Goal: Information Seeking & Learning: Learn about a topic

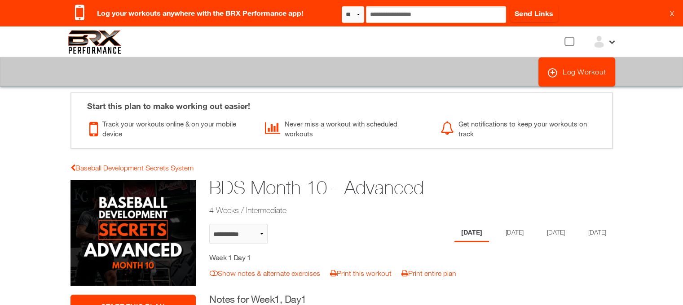
click at [57, 104] on body "Confirm No Yes ? Log your workouts anywhere with the BRX Performance app! ** **…" at bounding box center [341, 152] width 683 height 305
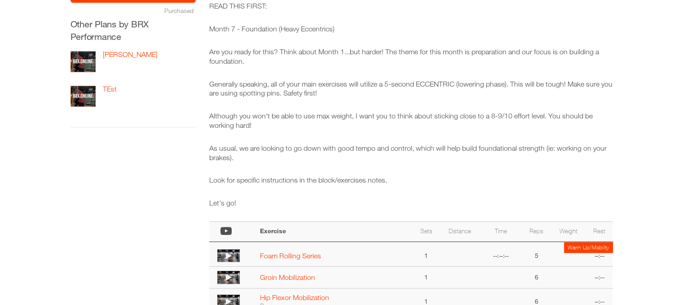
scroll to position [91, 0]
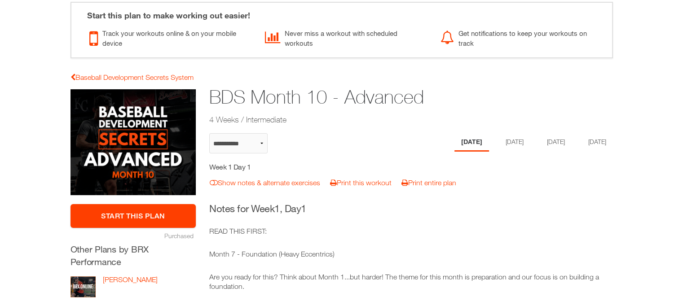
click at [130, 211] on link "Start This Plan" at bounding box center [133, 216] width 126 height 24
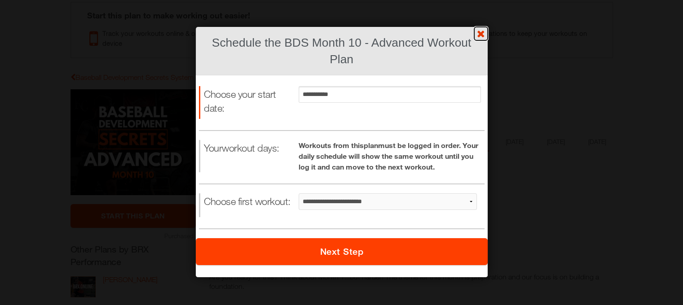
click at [481, 0] on link "?" at bounding box center [342, 0] width 684 height 0
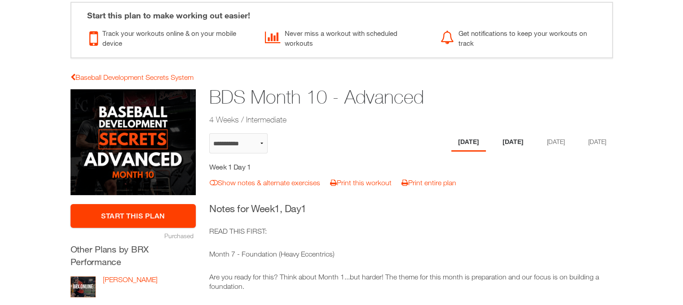
drag, startPoint x: 503, startPoint y: 138, endPoint x: 511, endPoint y: 141, distance: 9.1
click at [504, 139] on li "Tuesday" at bounding box center [512, 142] width 35 height 18
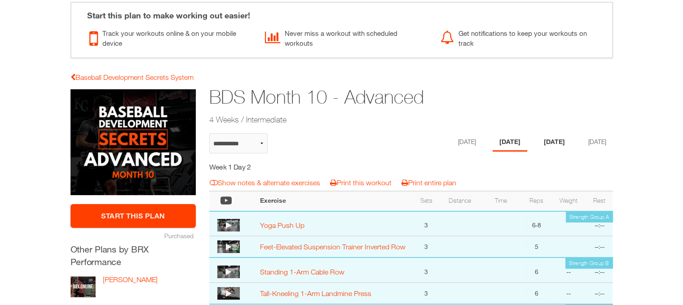
click at [556, 142] on li "Thursday" at bounding box center [554, 142] width 35 height 18
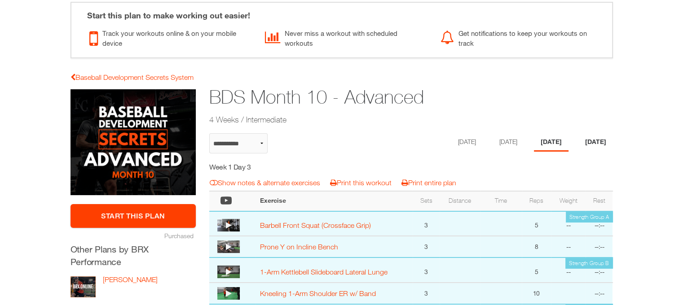
click at [597, 141] on li "Friday" at bounding box center [595, 142] width 35 height 18
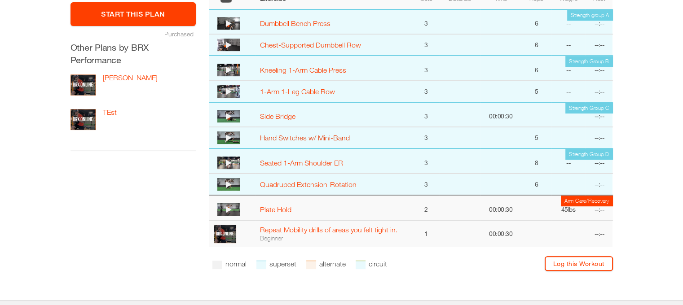
scroll to position [360, 0]
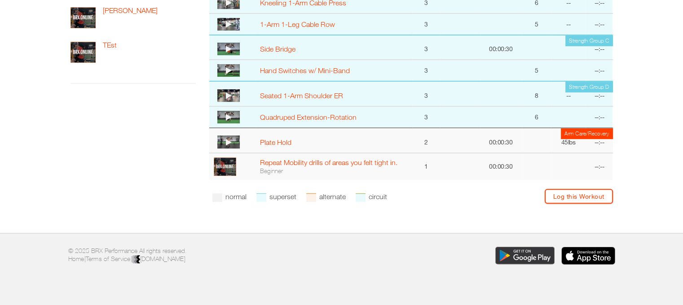
click at [214, 197] on div at bounding box center [217, 197] width 10 height 9
click at [263, 196] on div at bounding box center [261, 197] width 10 height 9
drag, startPoint x: 316, startPoint y: 197, endPoint x: 366, endPoint y: 202, distance: 51.0
click at [318, 197] on li "alternate" at bounding box center [325, 197] width 39 height 16
click at [365, 198] on div at bounding box center [360, 197] width 10 height 9
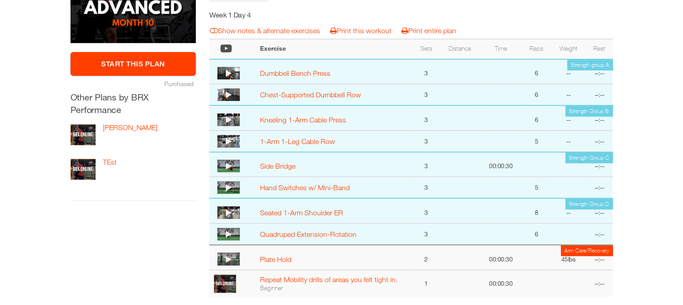
scroll to position [225, 0]
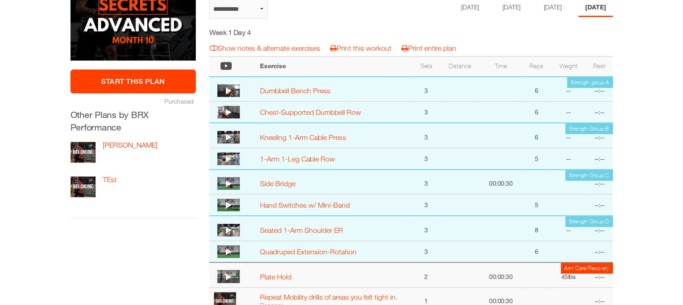
click at [120, 145] on link "Josh Test" at bounding box center [130, 145] width 55 height 8
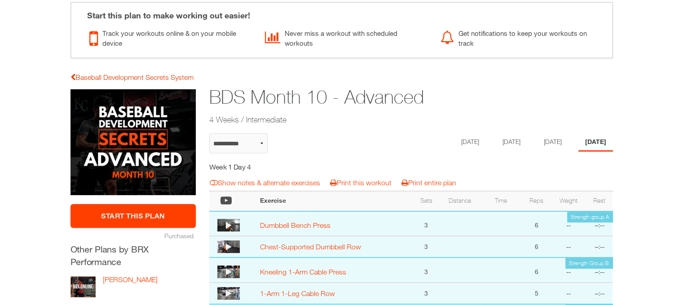
click at [75, 74] on link "Baseball Development Secrets System" at bounding box center [131, 77] width 123 height 8
select select "**********"
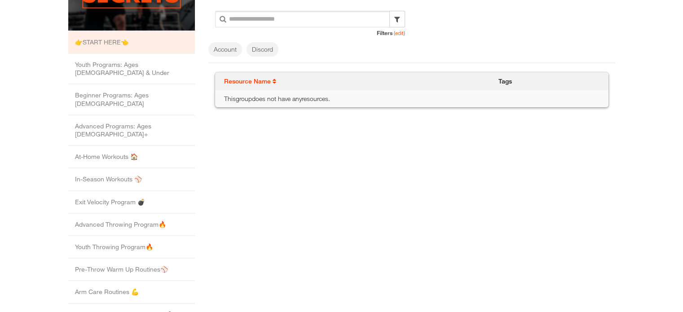
scroll to position [180, 0]
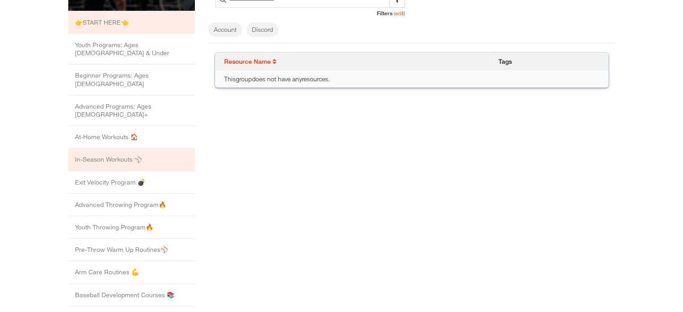
click at [113, 149] on li "In-Season Workouts ⚾️" at bounding box center [131, 160] width 127 height 22
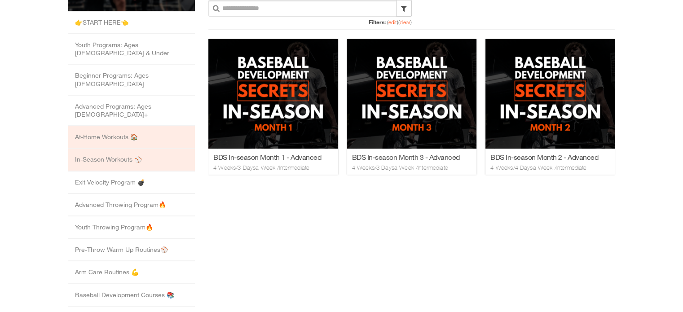
click at [95, 126] on li "At-Home Workouts 🏠" at bounding box center [131, 137] width 127 height 22
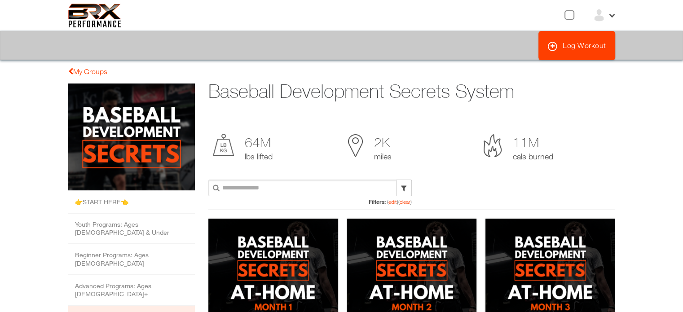
scroll to position [0, 0]
click at [607, 16] on icon at bounding box center [611, 15] width 8 height 8
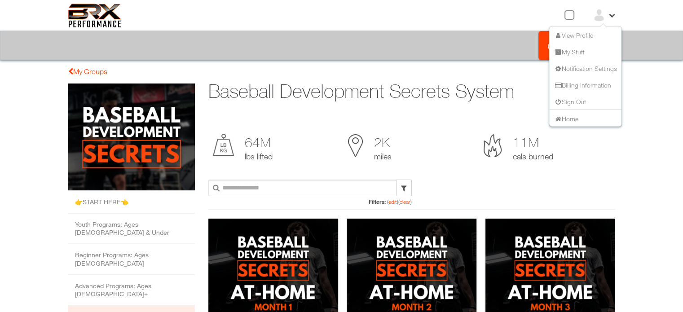
click at [580, 85] on link "Billing Information" at bounding box center [581, 85] width 57 height 8
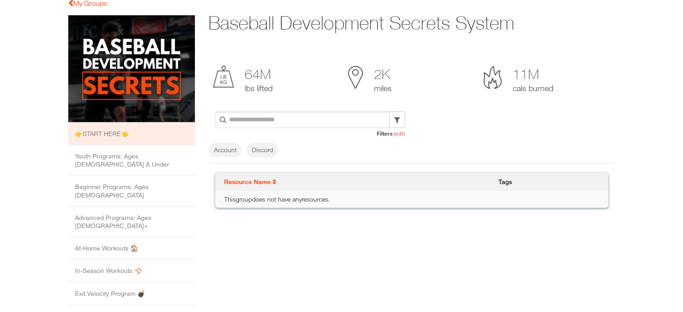
scroll to position [90, 0]
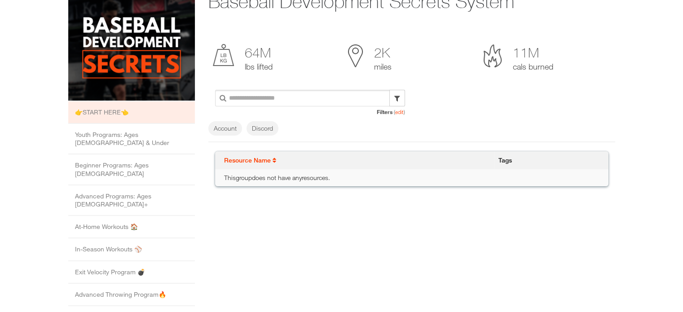
click at [115, 113] on li "👉START HERE👈" at bounding box center [131, 112] width 127 height 22
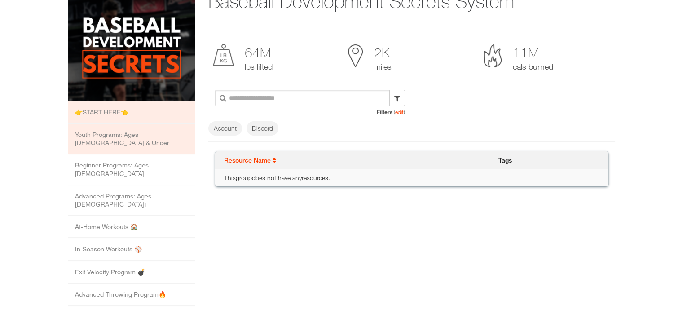
click at [108, 131] on li "Youth Programs: Ages 12 & Under" at bounding box center [131, 139] width 127 height 31
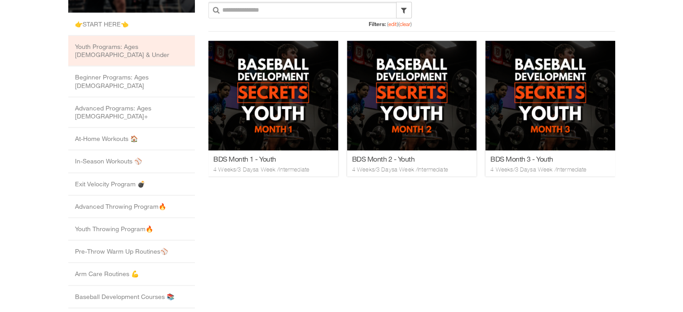
scroll to position [180, 0]
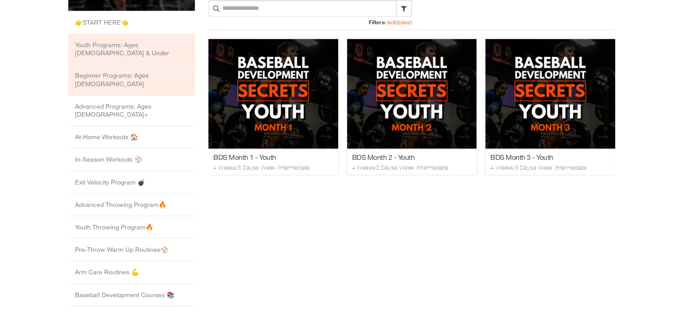
click at [115, 67] on li "Beginner Programs: Ages 13 to 15" at bounding box center [131, 80] width 127 height 31
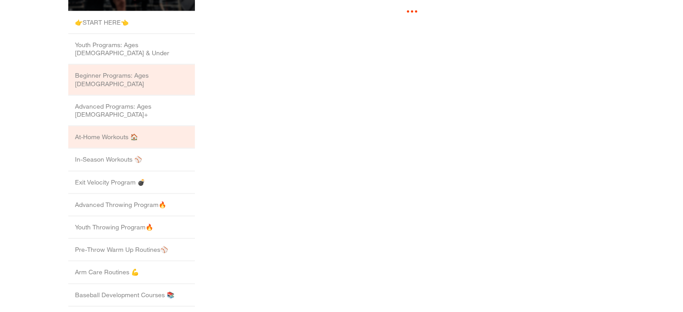
scroll to position [0, 0]
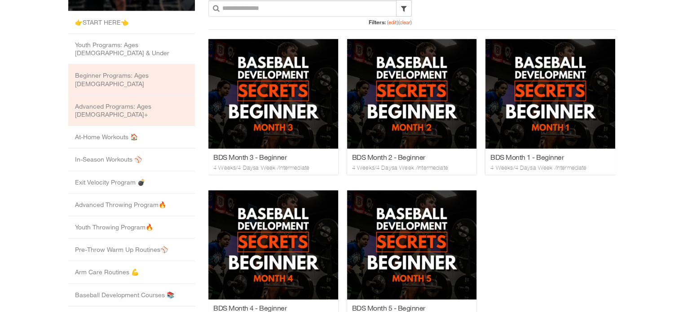
click at [107, 96] on li "Advanced Programs: Ages 16+" at bounding box center [131, 111] width 127 height 31
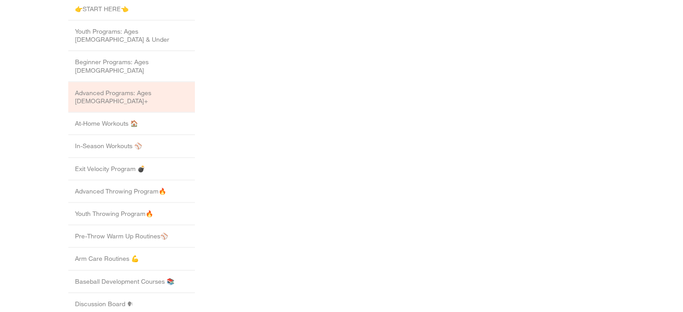
scroll to position [180, 0]
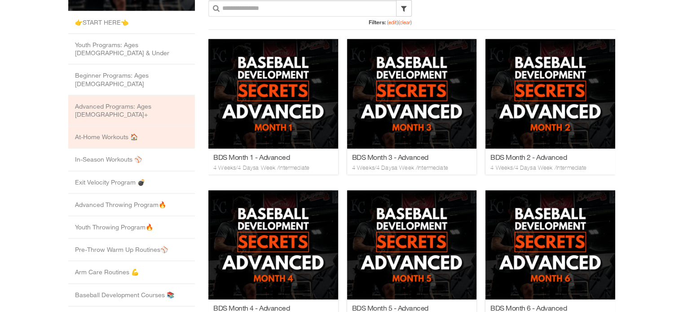
click at [101, 126] on li "At-Home Workouts 🏠" at bounding box center [131, 137] width 127 height 22
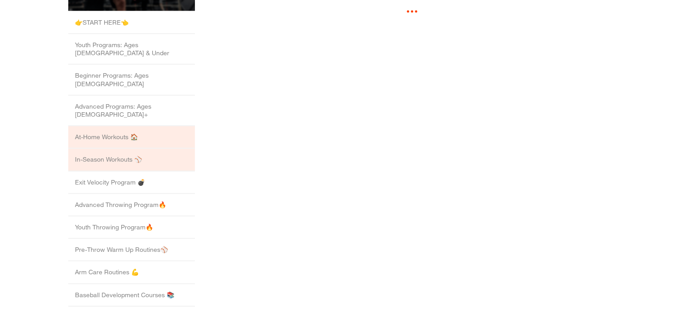
click at [100, 149] on li "In-Season Workouts ⚾️" at bounding box center [131, 160] width 127 height 22
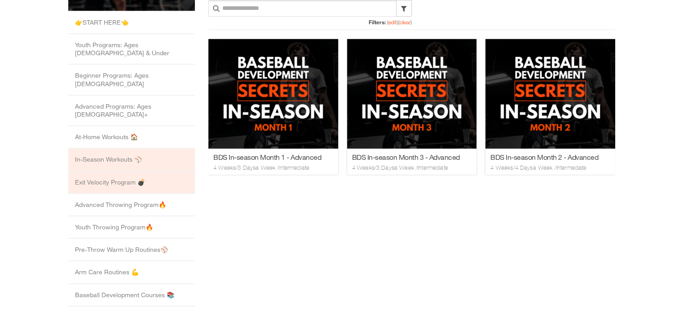
click at [78, 171] on li "Exit Velocity Program 💣" at bounding box center [131, 182] width 127 height 22
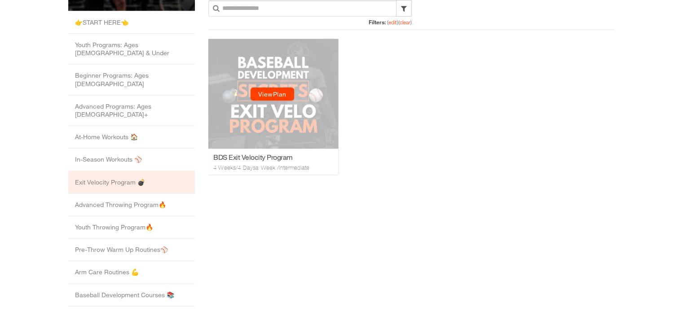
click at [275, 92] on link "View Plan" at bounding box center [272, 94] width 44 height 13
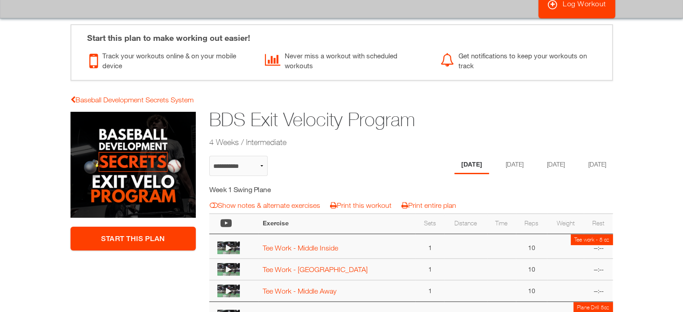
scroll to position [135, 0]
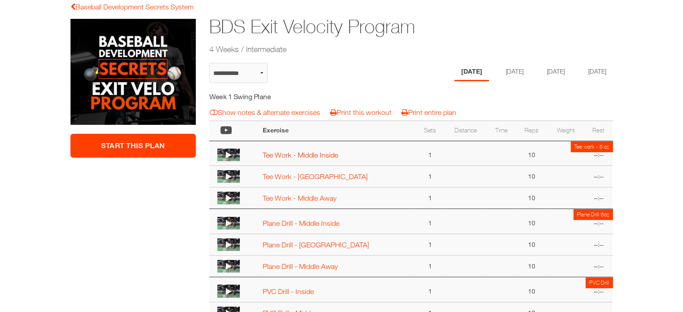
click at [316, 154] on link "Tee Work - Middle Inside" at bounding box center [300, 155] width 75 height 8
select select "**********"
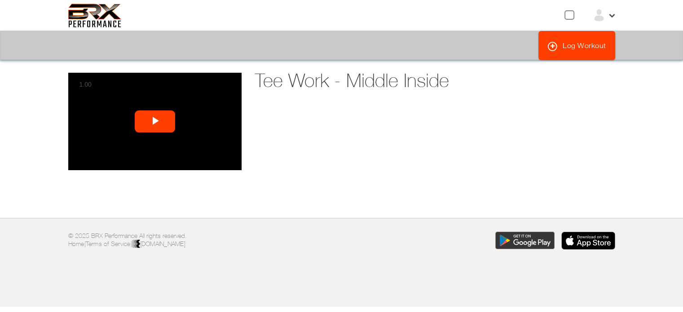
click at [155, 122] on span "Video Player" at bounding box center [155, 122] width 0 height 0
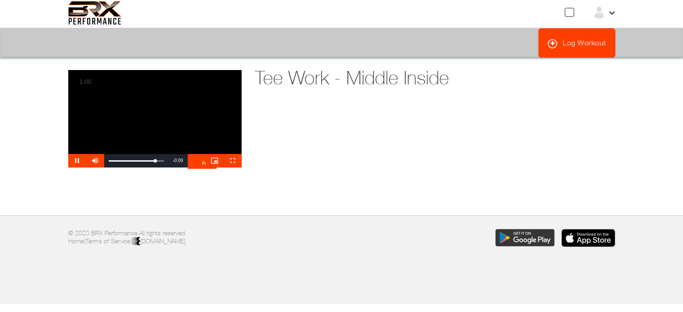
scroll to position [4, 0]
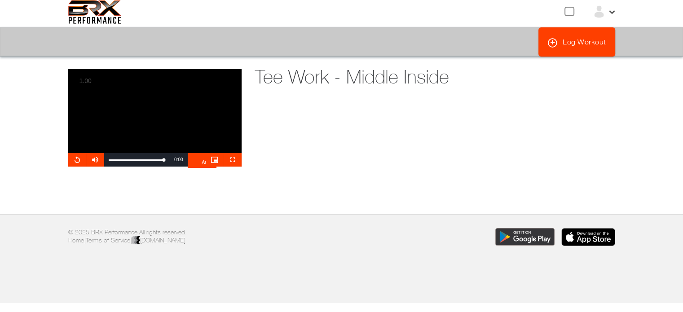
drag, startPoint x: 31, startPoint y: 1, endPoint x: 377, endPoint y: 132, distance: 370.3
click at [377, 132] on div "**********" at bounding box center [341, 134] width 560 height 131
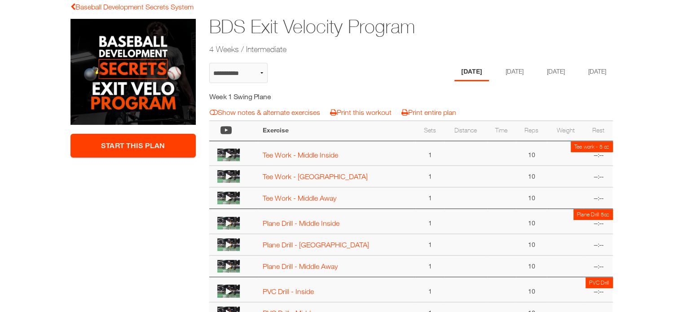
click at [133, 144] on link "Start This Plan" at bounding box center [133, 146] width 126 height 24
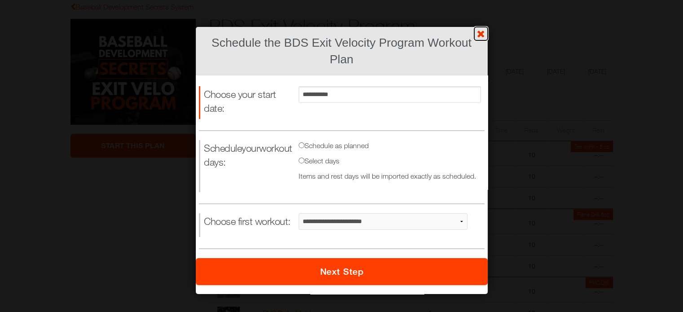
drag, startPoint x: 480, startPoint y: 32, endPoint x: 472, endPoint y: 34, distance: 8.6
click at [480, 0] on link "?" at bounding box center [342, 0] width 684 height 0
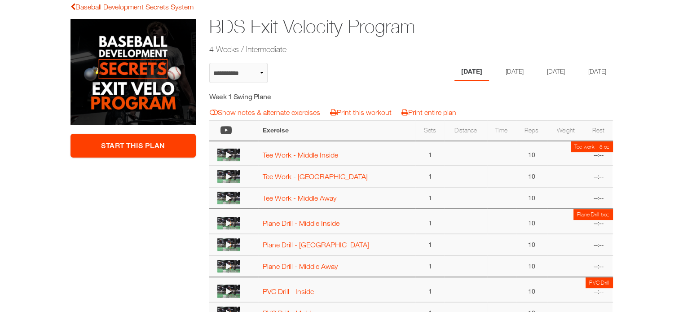
click at [90, 5] on link "Baseball Development Secrets System" at bounding box center [131, 7] width 123 height 8
select select "**********"
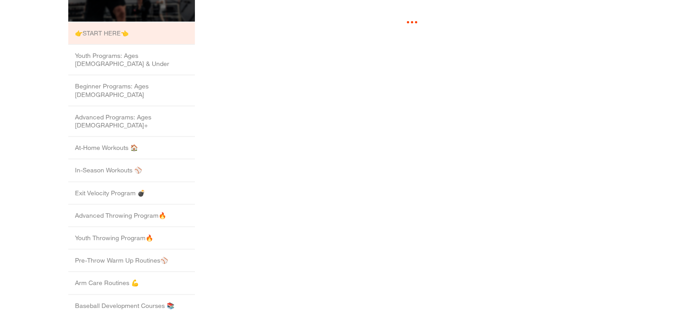
scroll to position [224, 0]
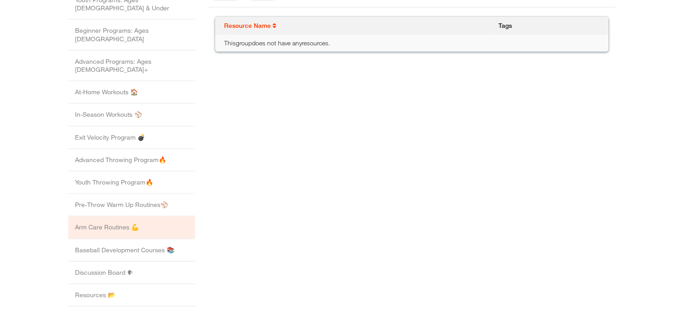
click at [113, 216] on li "Arm Care Routines 💪" at bounding box center [131, 227] width 127 height 22
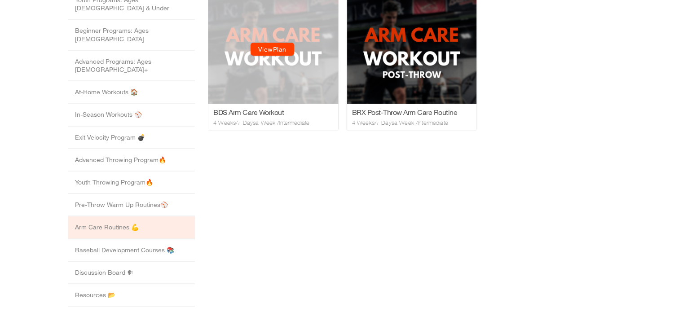
click at [271, 49] on link "View Plan" at bounding box center [272, 49] width 44 height 13
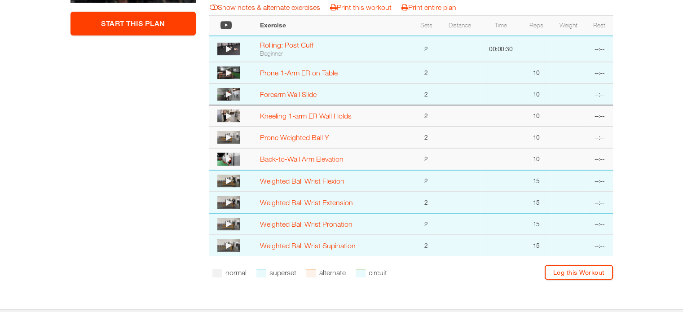
scroll to position [159, 0]
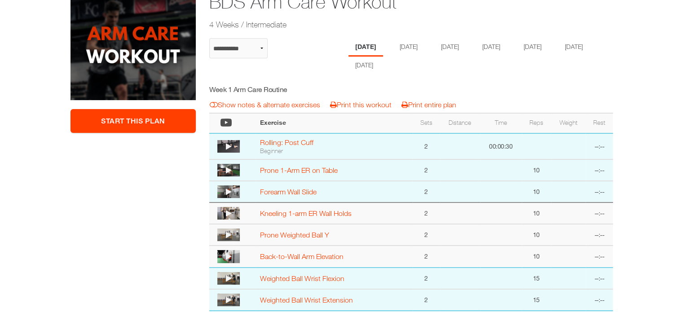
click at [230, 146] on icon at bounding box center [229, 146] width 6 height 7
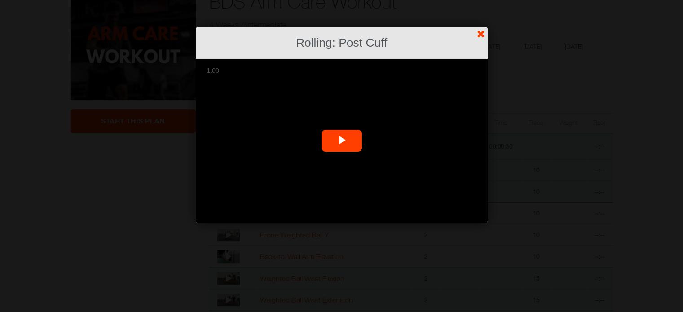
click at [342, 141] on span "Video Player" at bounding box center [342, 141] width 0 height 0
drag, startPoint x: 427, startPoint y: 130, endPoint x: 351, endPoint y: 240, distance: 134.5
click at [351, 0] on link "?" at bounding box center [342, 0] width 684 height 0
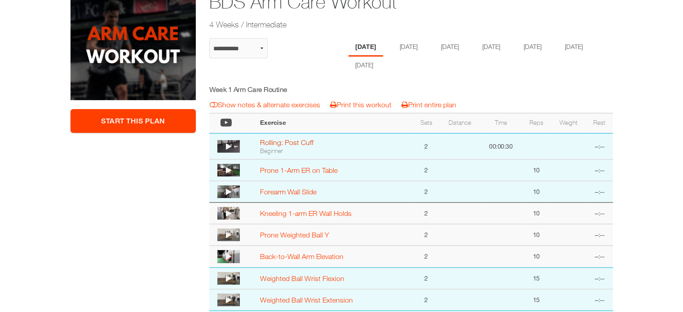
click at [270, 140] on link "Rolling: Post Cuff" at bounding box center [286, 142] width 53 height 8
select select "**********"
click at [229, 143] on icon at bounding box center [229, 146] width 6 height 7
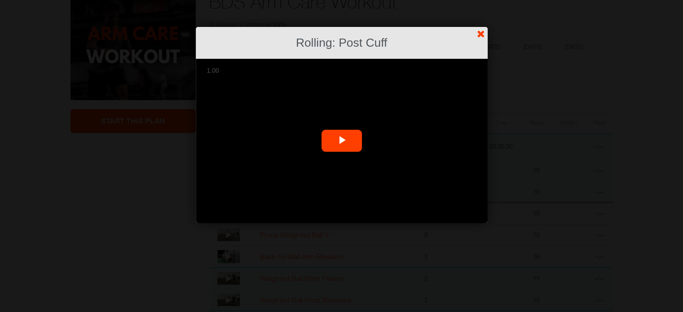
click at [342, 141] on span "Video Player" at bounding box center [342, 141] width 0 height 0
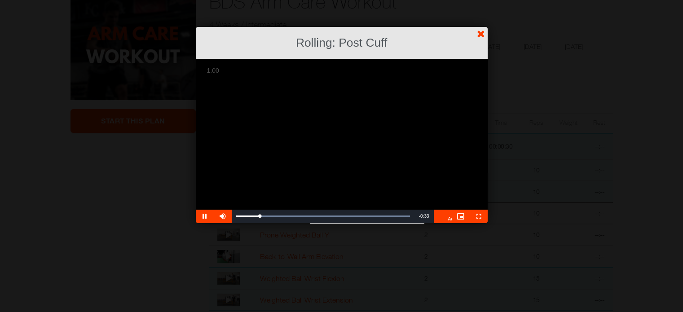
click at [337, 167] on video "Video Player" at bounding box center [342, 141] width 292 height 164
click at [434, 184] on video "Video Player" at bounding box center [342, 141] width 292 height 164
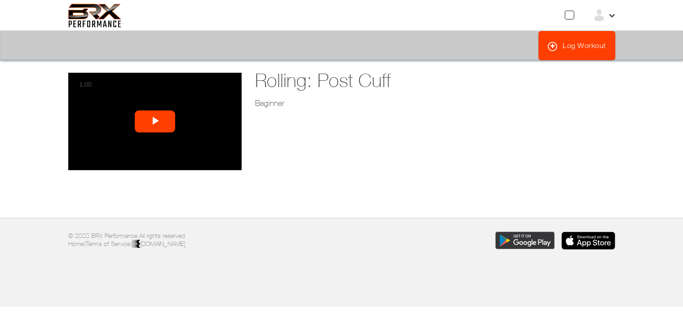
click at [155, 122] on span "Video Player" at bounding box center [155, 122] width 0 height 0
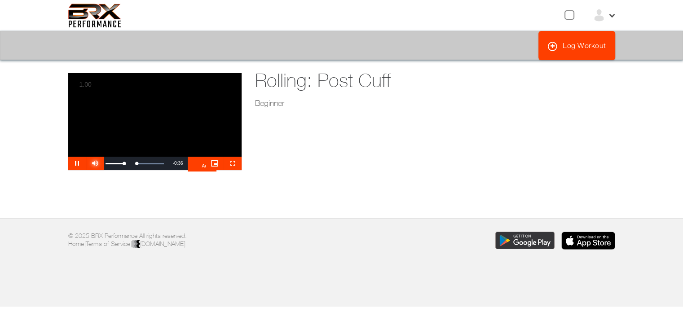
click at [94, 163] on span "Video Player" at bounding box center [95, 163] width 18 height 0
click at [96, 163] on span "Video Player" at bounding box center [95, 163] width 18 height 0
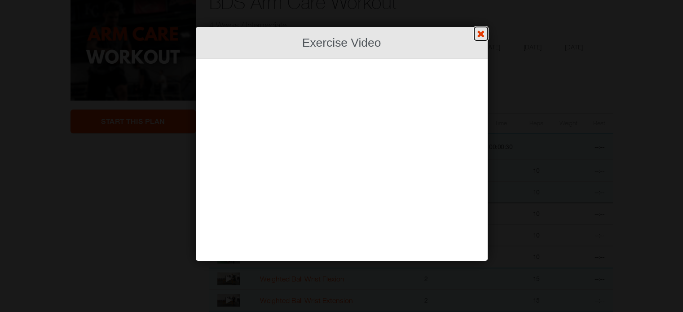
click at [479, 0] on link "?" at bounding box center [342, 0] width 684 height 0
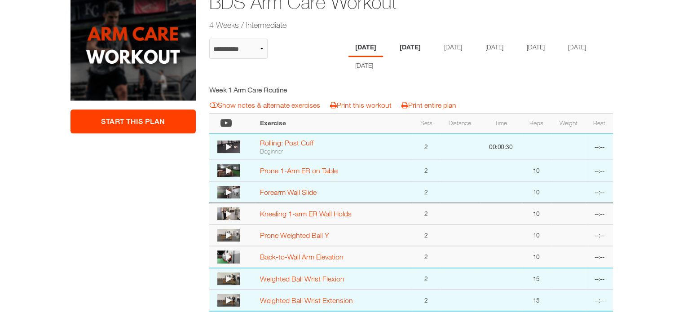
click at [416, 45] on li "Monday" at bounding box center [410, 48] width 35 height 18
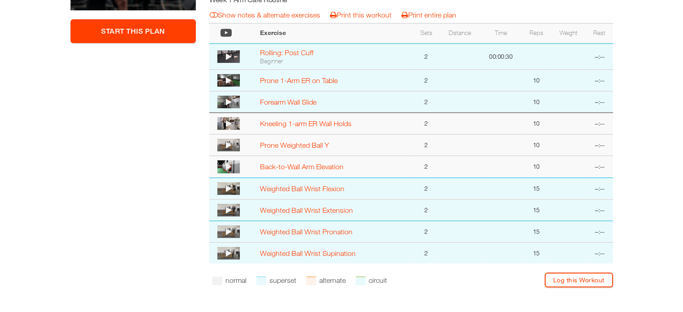
scroll to position [204, 0]
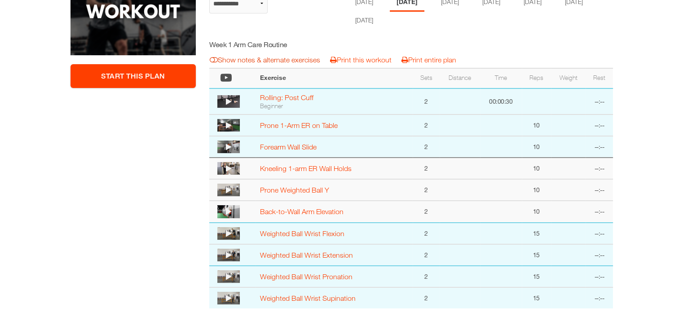
click at [217, 60] on icon at bounding box center [214, 59] width 8 height 7
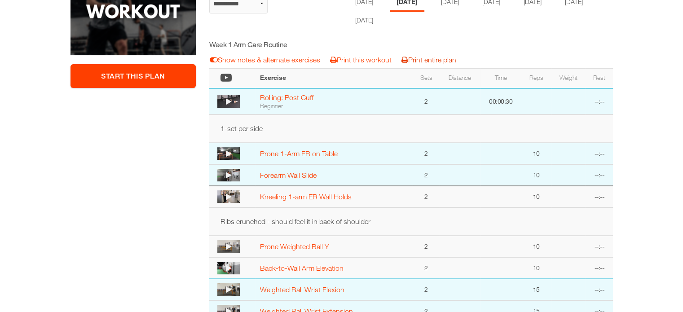
click at [420, 56] on link "Print entire plan" at bounding box center [428, 60] width 55 height 8
click at [465, 4] on li "Tuesday" at bounding box center [451, 2] width 35 height 18
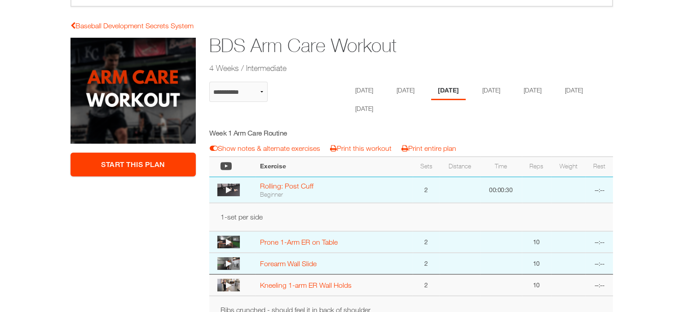
scroll to position [114, 0]
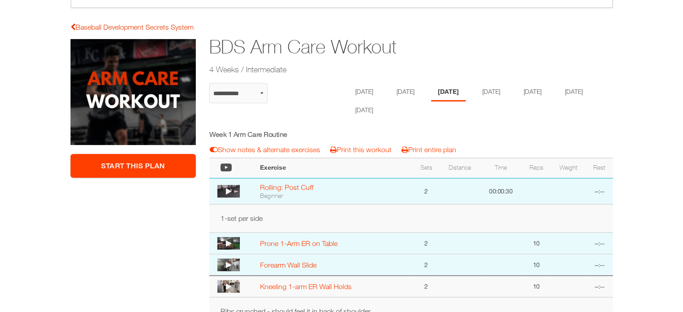
click at [79, 27] on link "Baseball Development Secrets System" at bounding box center [131, 27] width 123 height 8
select select "**********"
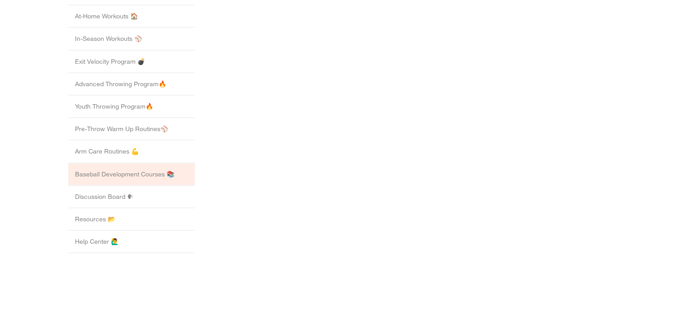
click at [149, 163] on li "Baseball Development Courses 📚" at bounding box center [131, 174] width 127 height 22
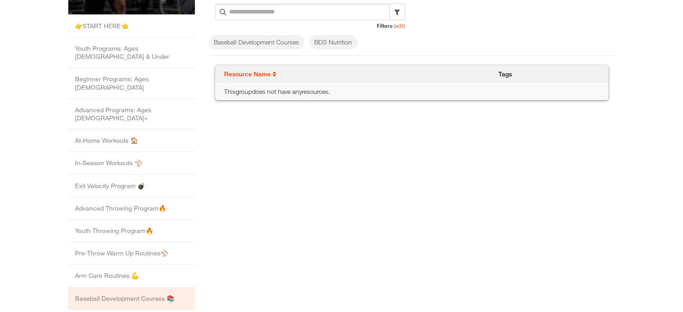
scroll to position [166, 0]
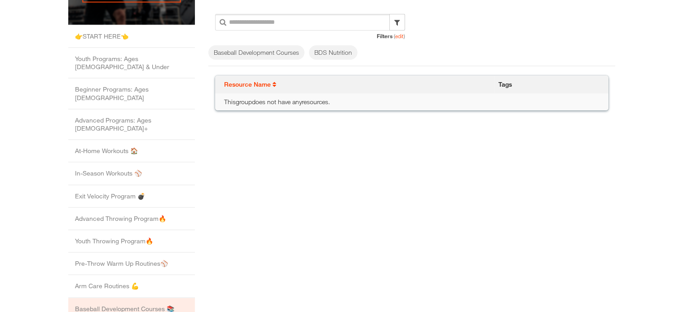
click at [159, 298] on li "Baseball Development Courses 📚" at bounding box center [131, 309] width 127 height 22
click at [268, 53] on li "Baseball Development Courses" at bounding box center [256, 52] width 96 height 14
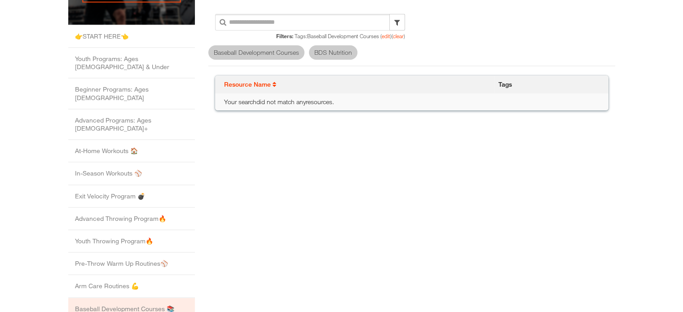
click at [330, 51] on li "BDS Nutrition" at bounding box center [332, 52] width 48 height 14
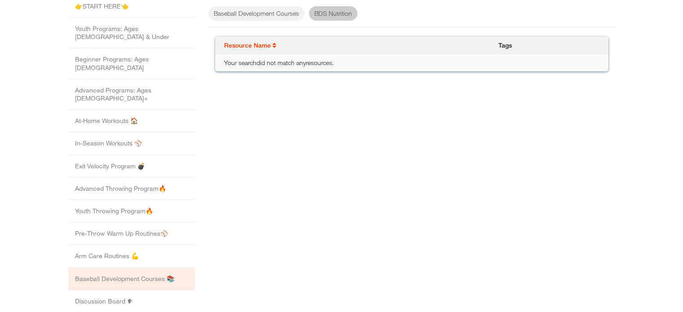
scroll to position [210, 0]
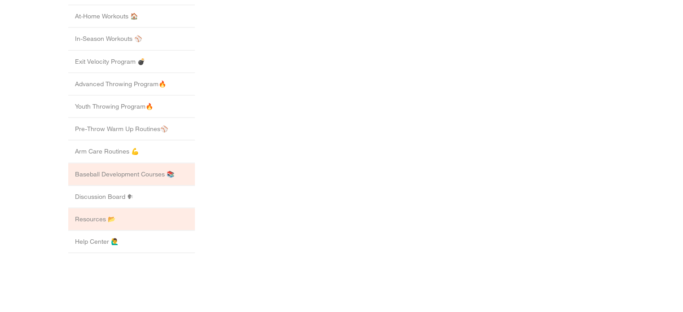
click at [95, 208] on li "Resources 📂" at bounding box center [131, 219] width 127 height 22
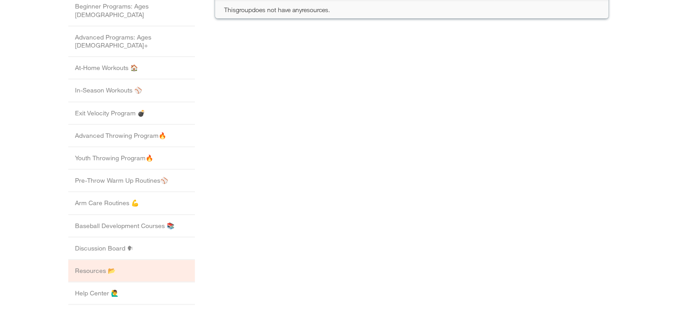
scroll to position [345, 0]
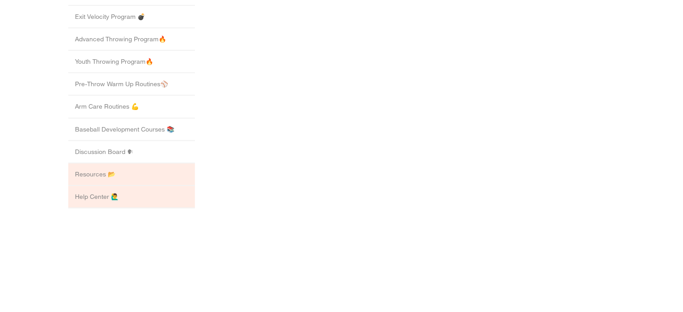
click at [85, 186] on li "Help Center 🙋‍♂️" at bounding box center [131, 197] width 127 height 22
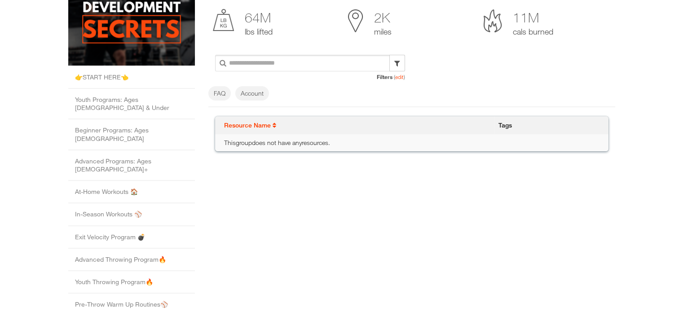
scroll to position [121, 0]
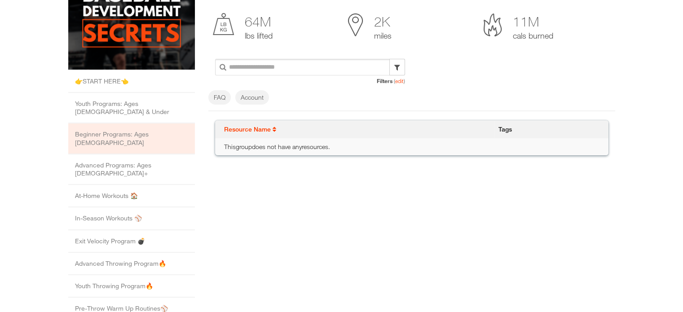
click at [112, 126] on li "Beginner Programs: Ages 13 to 15" at bounding box center [131, 138] width 127 height 31
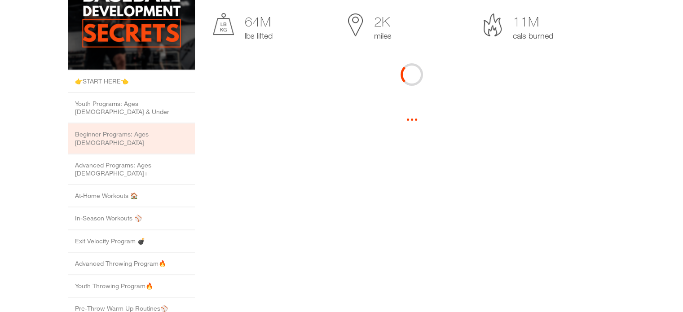
scroll to position [0, 0]
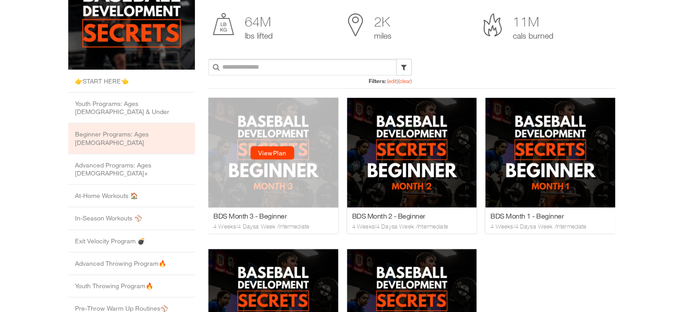
click at [270, 156] on link "View Plan" at bounding box center [272, 152] width 44 height 13
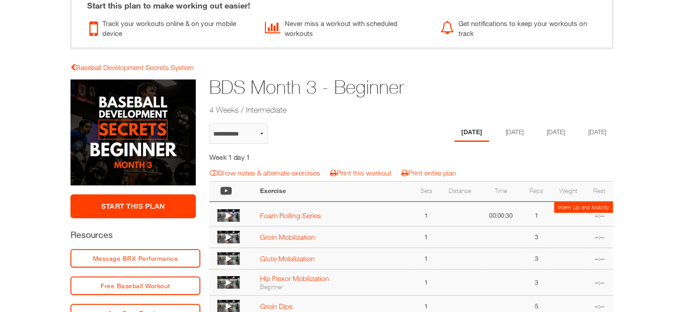
scroll to position [90, 0]
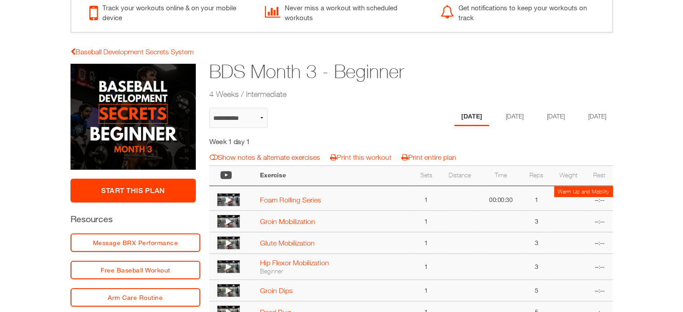
click at [217, 154] on icon at bounding box center [214, 156] width 8 height 7
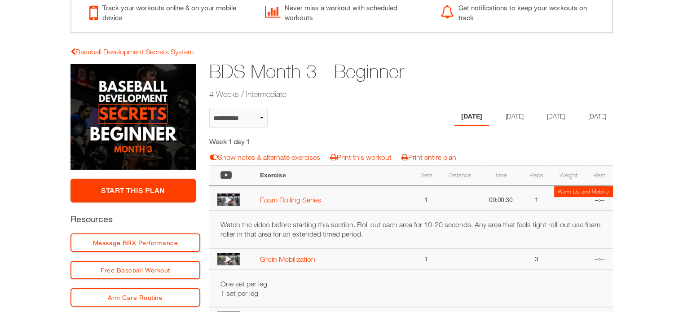
click at [423, 158] on link "Print entire plan" at bounding box center [428, 157] width 55 height 8
click at [107, 50] on link "Baseball Development Secrets System" at bounding box center [131, 52] width 123 height 8
select select "**********"
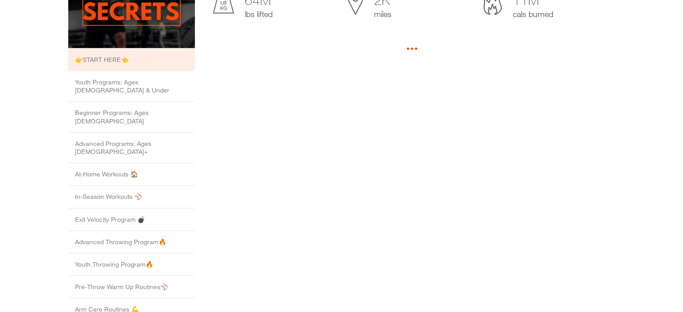
scroll to position [180, 0]
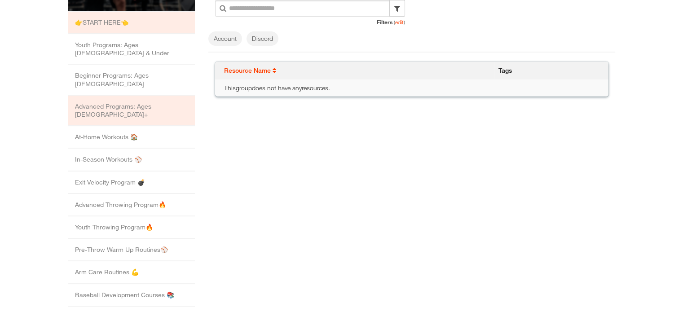
click at [131, 96] on li "Advanced Programs: Ages 16+" at bounding box center [131, 111] width 127 height 31
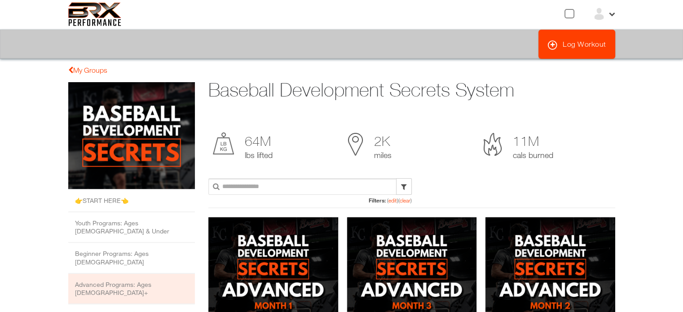
scroll to position [0, 0]
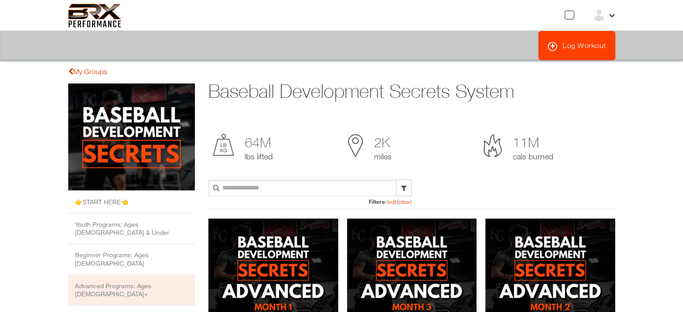
click at [81, 72] on link "My Groups" at bounding box center [87, 71] width 39 height 8
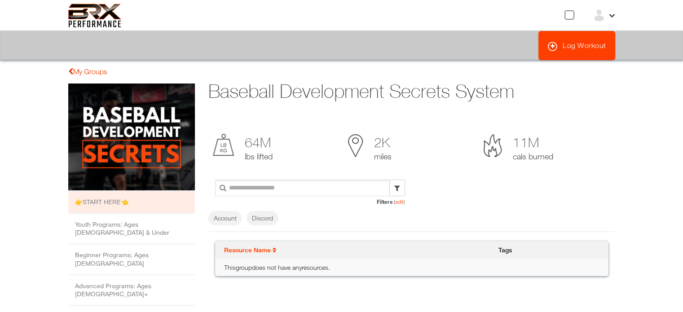
click at [76, 75] on link "My Groups" at bounding box center [87, 71] width 39 height 8
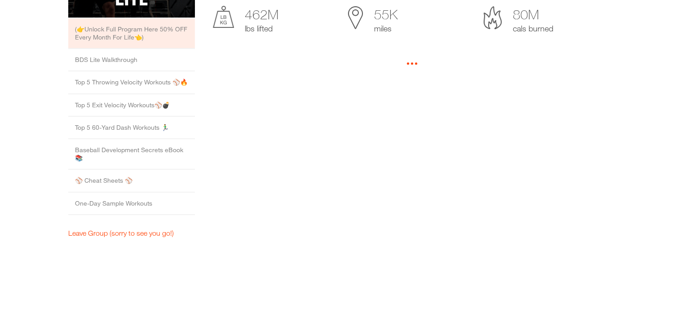
scroll to position [180, 0]
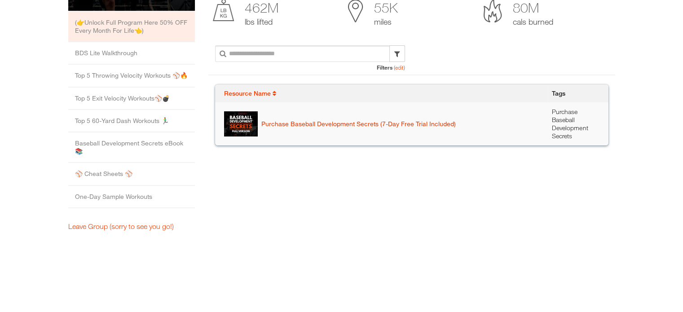
click at [279, 123] on link "Purchase Baseball Development Secrets (7-Day Free Trial Included)" at bounding box center [358, 123] width 194 height 9
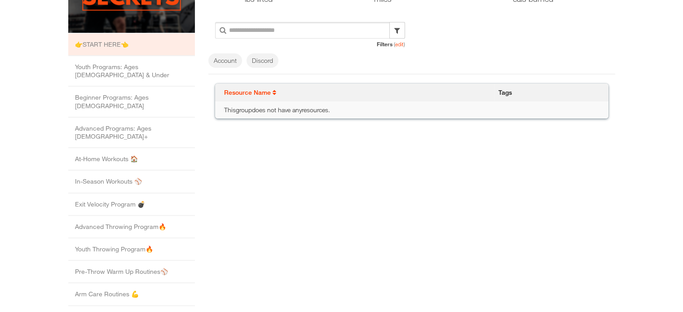
scroll to position [180, 0]
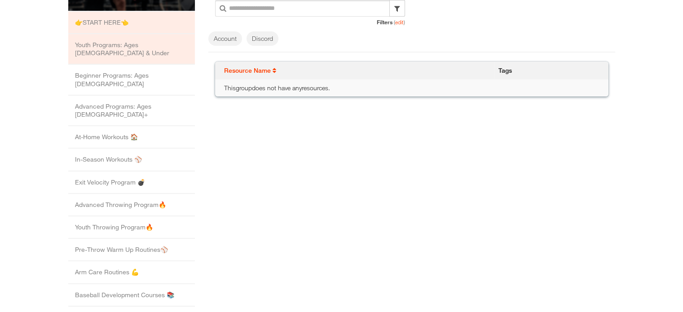
click at [127, 46] on li "Youth Programs: Ages [DEMOGRAPHIC_DATA] & Under" at bounding box center [131, 49] width 127 height 31
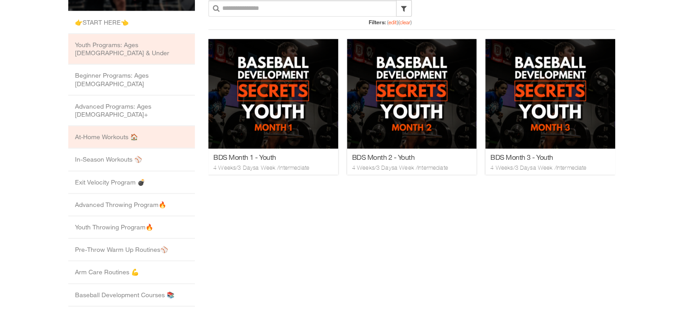
click at [115, 126] on li "At-Home Workouts 🏠" at bounding box center [131, 137] width 127 height 22
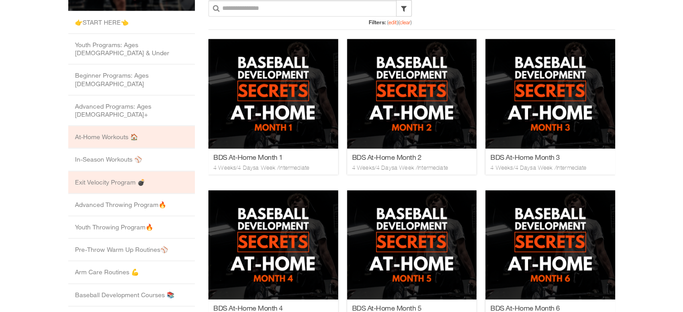
click at [116, 171] on li "Exit Velocity Program 💣" at bounding box center [131, 182] width 127 height 22
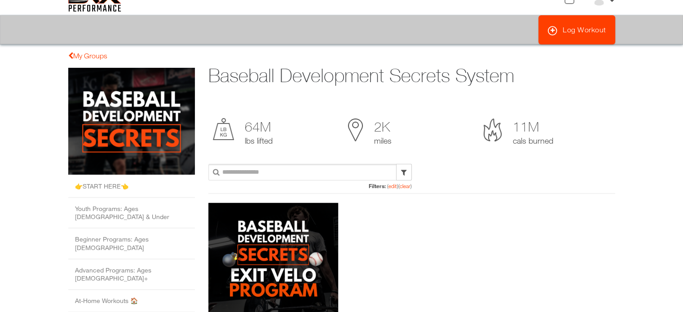
scroll to position [0, 0]
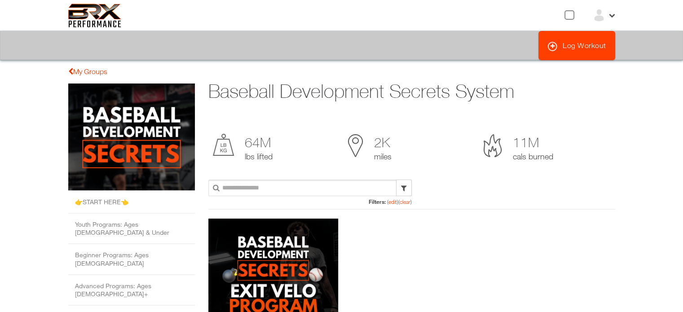
click at [89, 76] on div "My Groups 👉START HERE👈 Youth Programs: Ages [DEMOGRAPHIC_DATA] & Under Beginner…" at bounding box center [131, 313] width 140 height 495
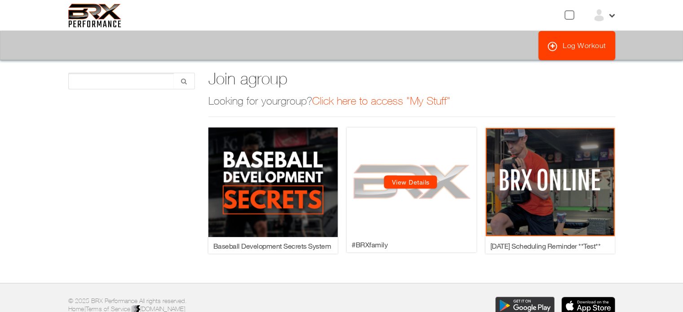
click at [406, 182] on link "View Details" at bounding box center [410, 181] width 53 height 13
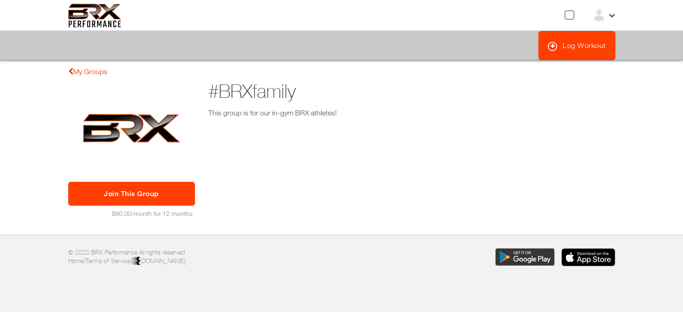
click at [90, 74] on link "My Groups" at bounding box center [87, 71] width 39 height 8
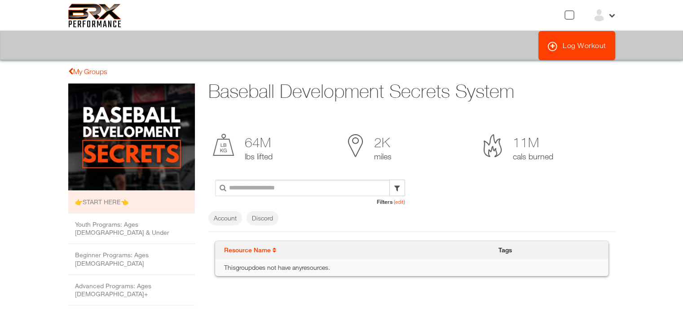
click at [92, 69] on link "My Groups" at bounding box center [87, 71] width 39 height 8
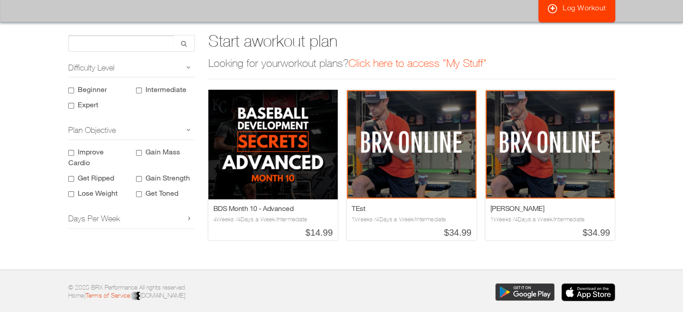
scroll to position [83, 0]
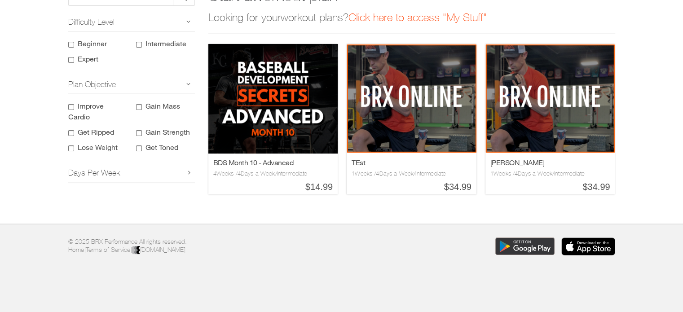
click at [187, 174] on h2 "Days Per Week" at bounding box center [131, 172] width 127 height 19
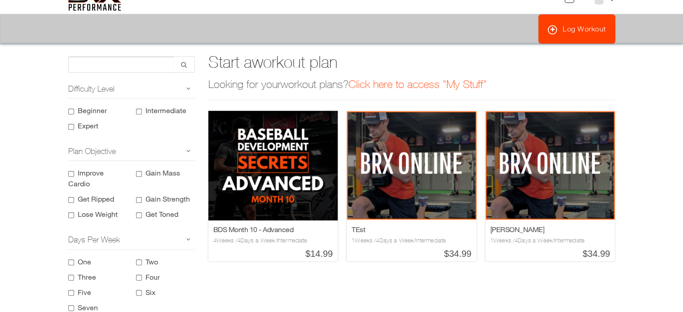
scroll to position [0, 0]
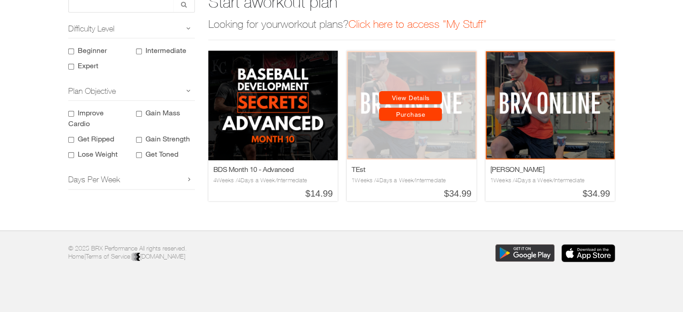
scroll to position [83, 0]
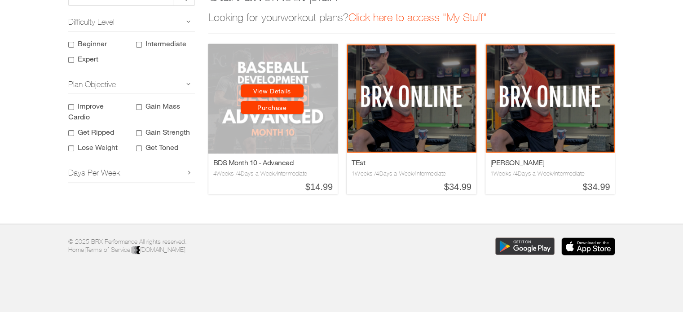
click at [280, 89] on link "View Details" at bounding box center [272, 90] width 63 height 13
click at [273, 92] on link "View Details" at bounding box center [272, 90] width 63 height 13
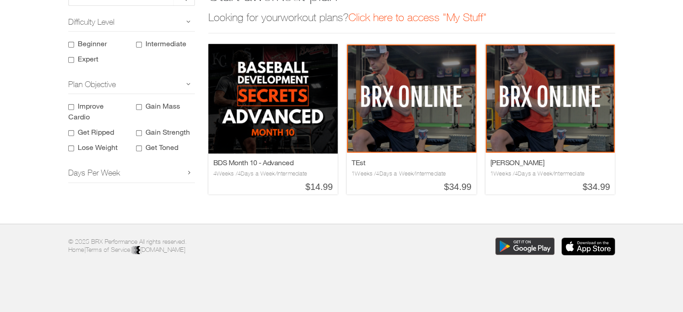
scroll to position [0, 0]
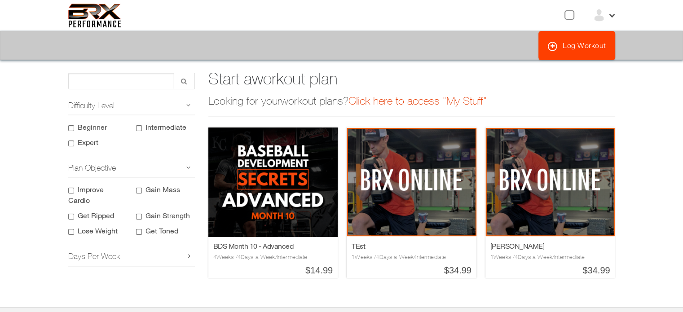
click at [404, 102] on link "Click here to access "My Stuff"" at bounding box center [417, 100] width 138 height 13
